Goal: Find specific page/section: Find specific page/section

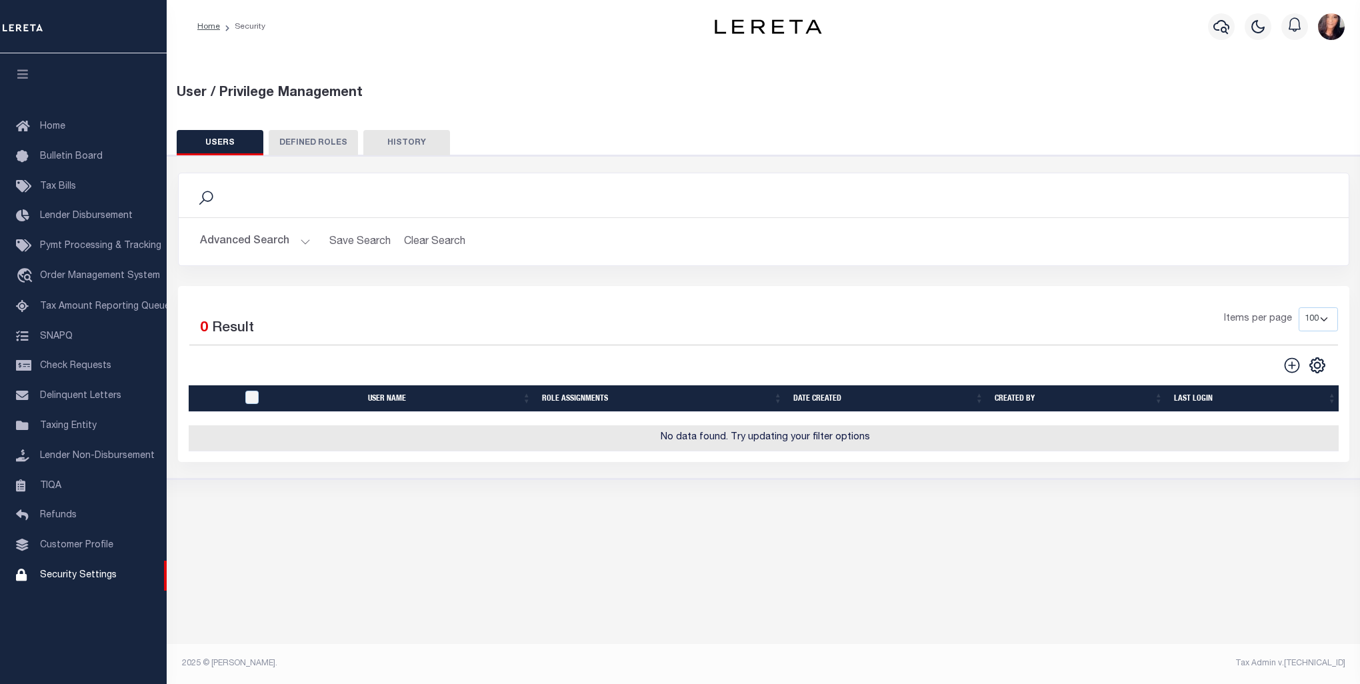
select select "100"
click at [296, 241] on button "Advanced Search" at bounding box center [255, 242] width 111 height 26
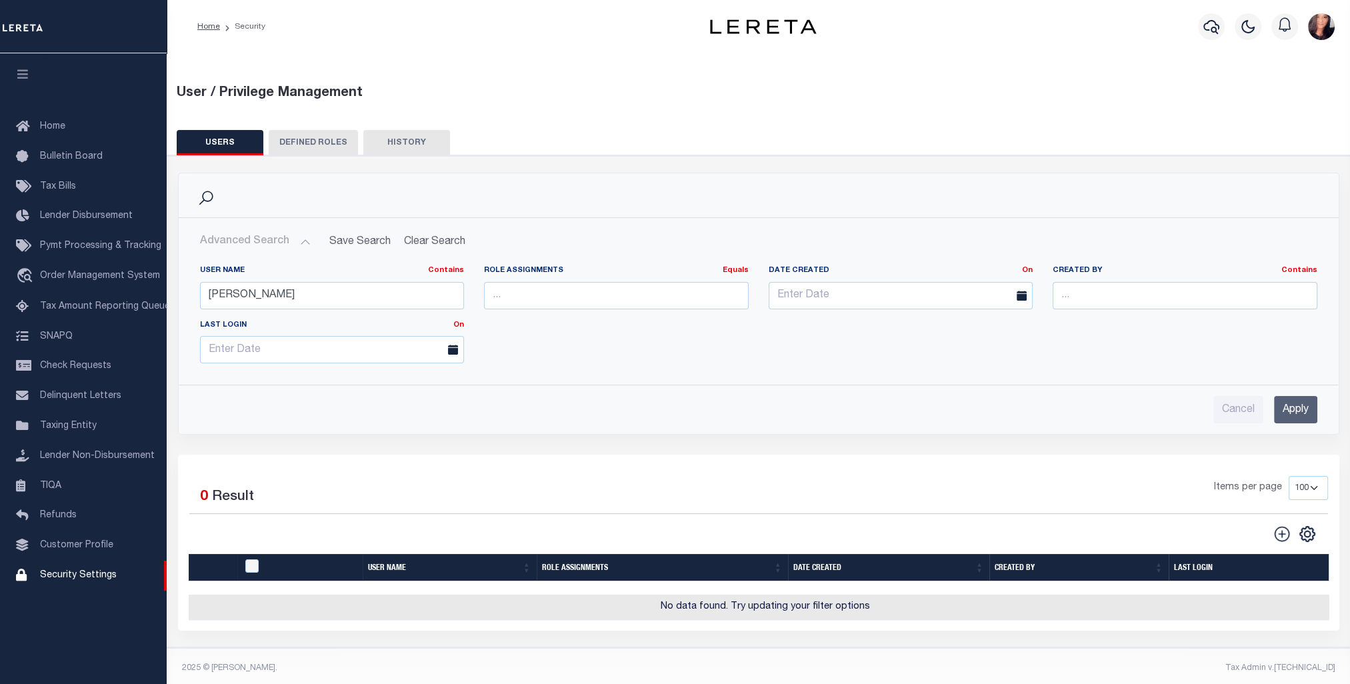
click at [1285, 403] on input "Apply" at bounding box center [1295, 409] width 43 height 27
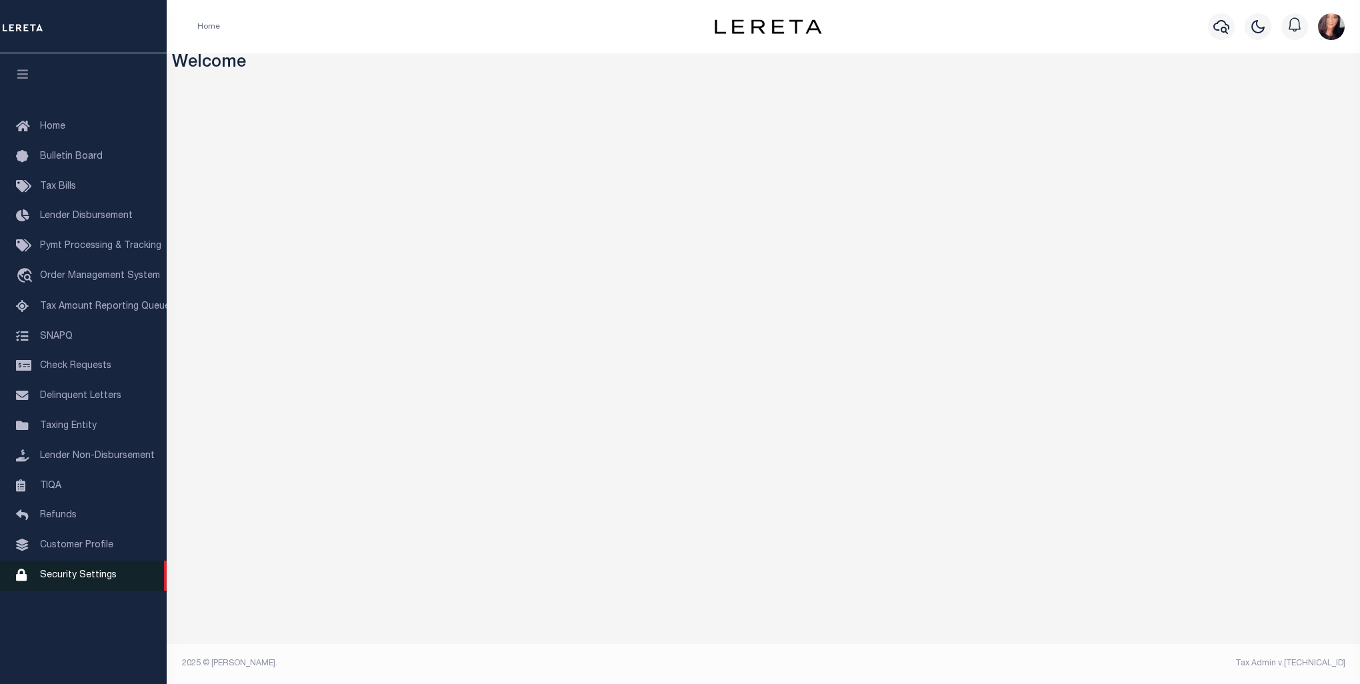
click at [61, 580] on span "Security Settings" at bounding box center [78, 575] width 77 height 9
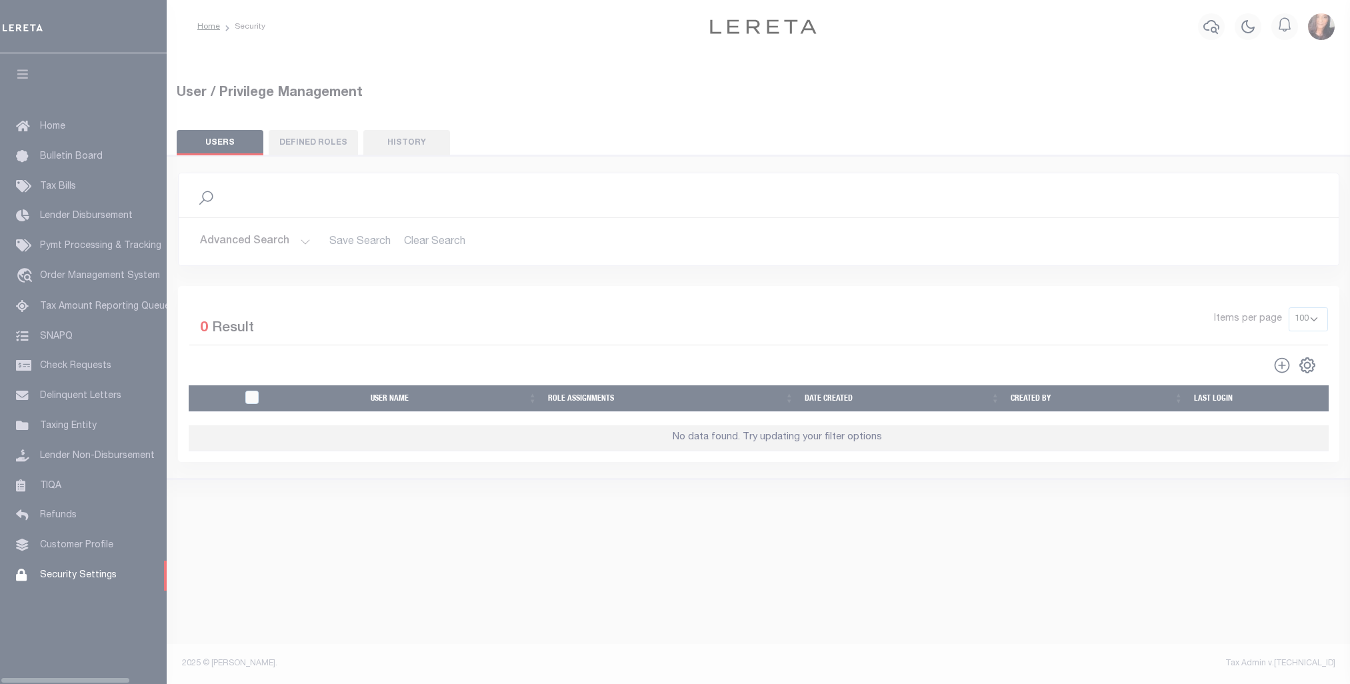
select select "100"
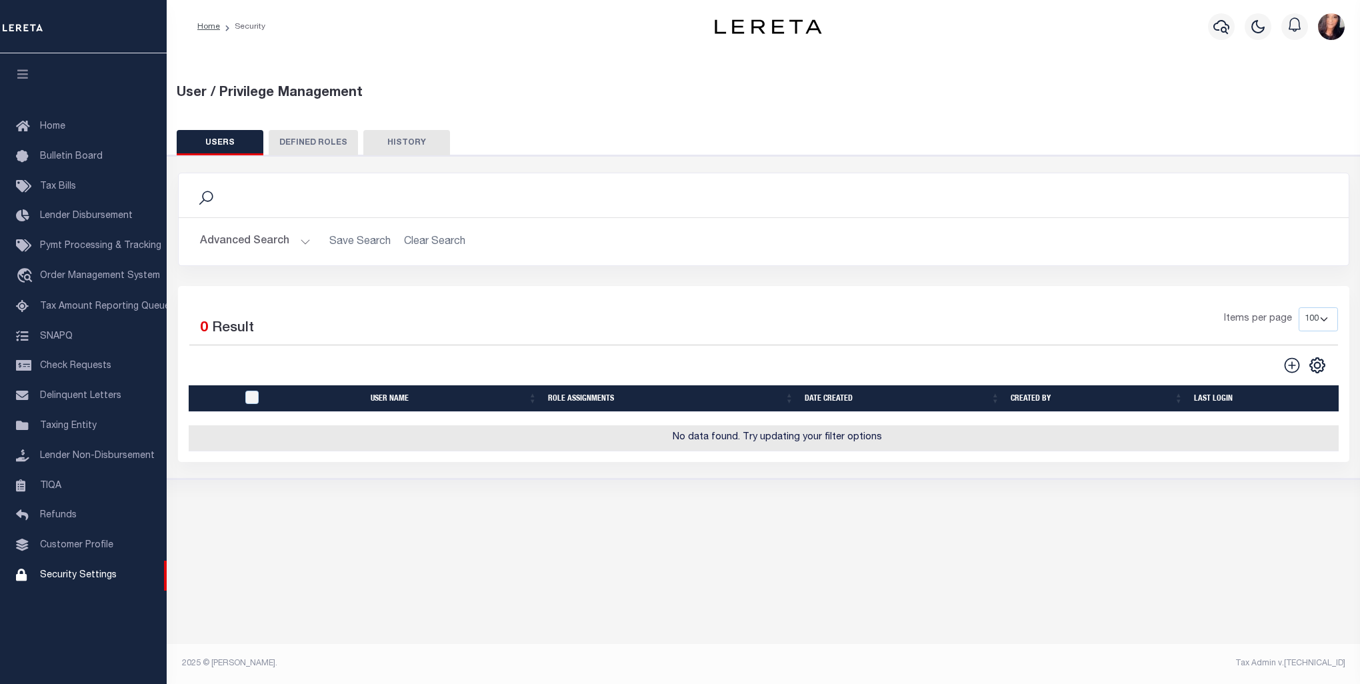
click at [220, 132] on button "USERS" at bounding box center [220, 142] width 87 height 25
click at [296, 239] on button "Advanced Search" at bounding box center [255, 242] width 111 height 26
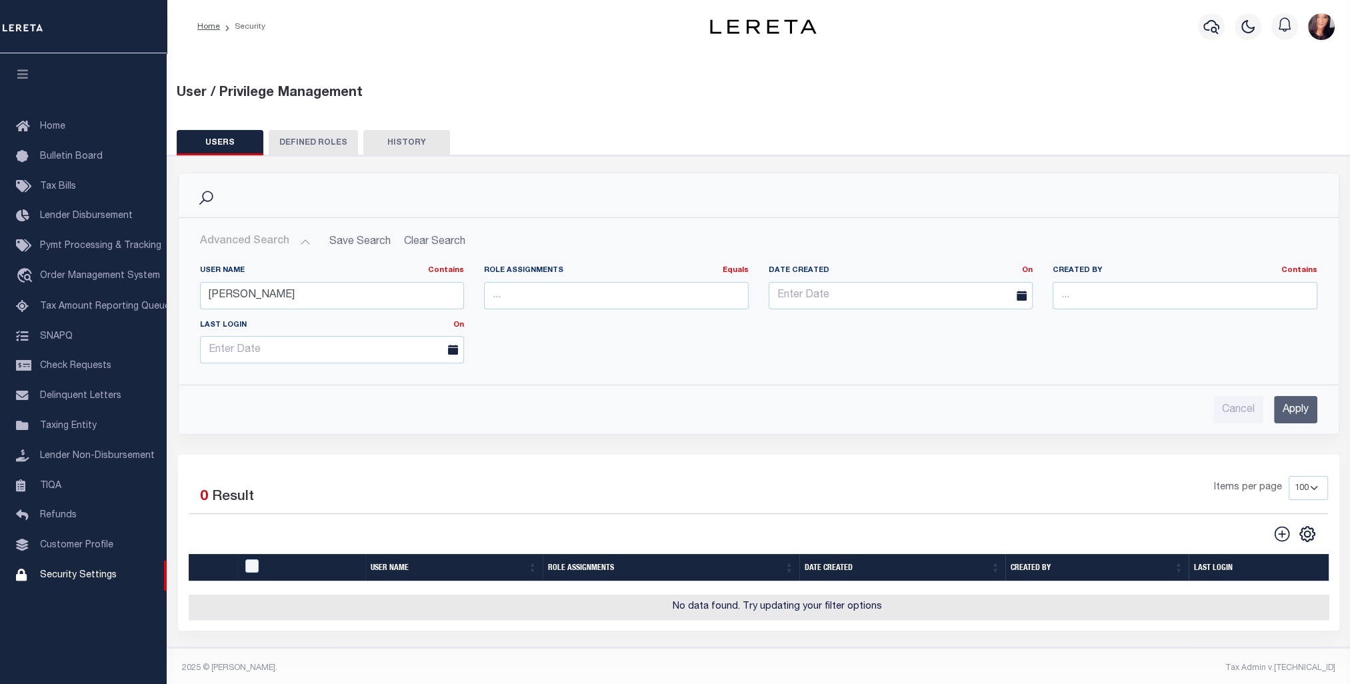
click at [1299, 411] on input "Apply" at bounding box center [1295, 409] width 43 height 27
